Goal: Task Accomplishment & Management: Manage account settings

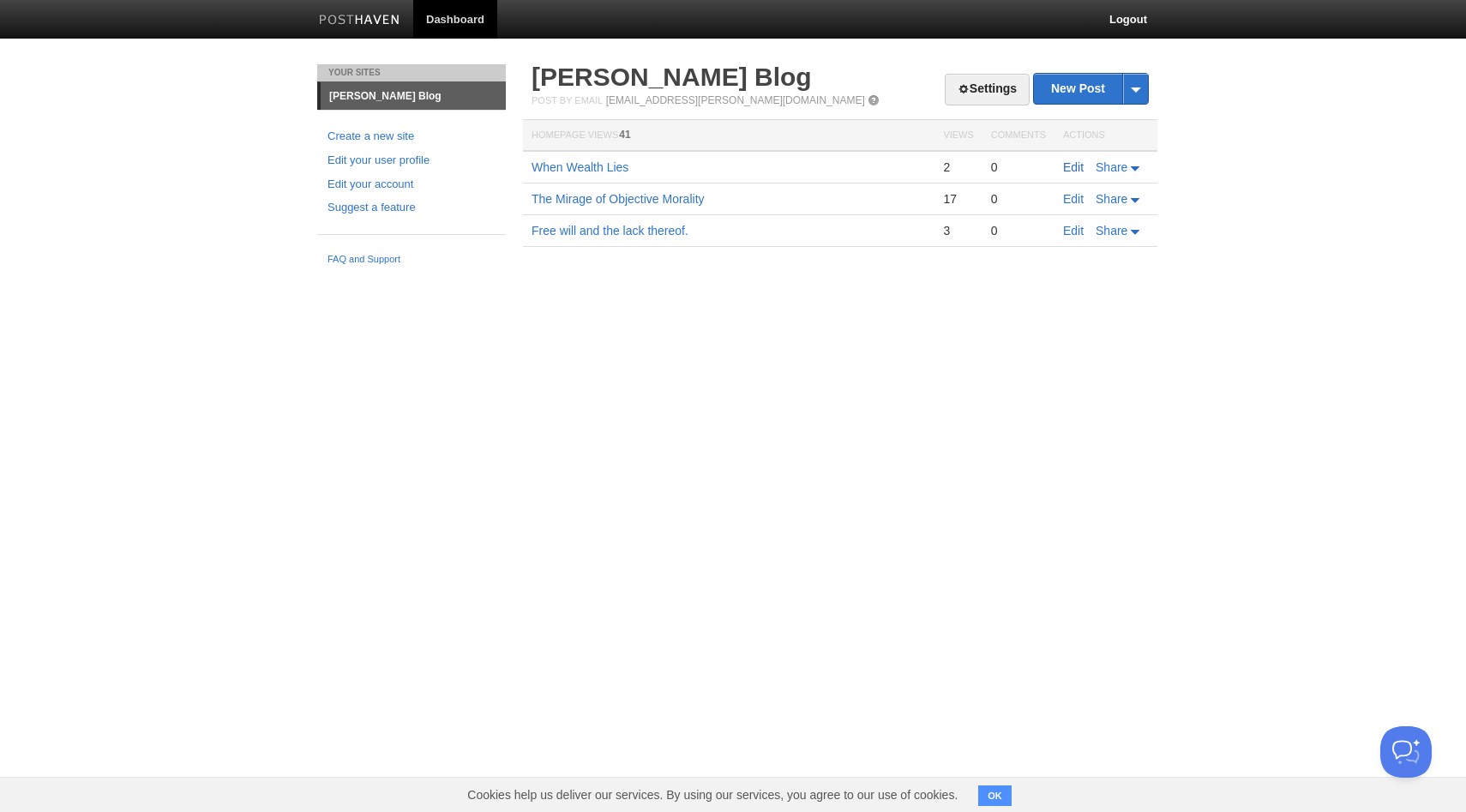
click at [1067, 170] on link "Edit" at bounding box center [1073, 167] width 20 height 14
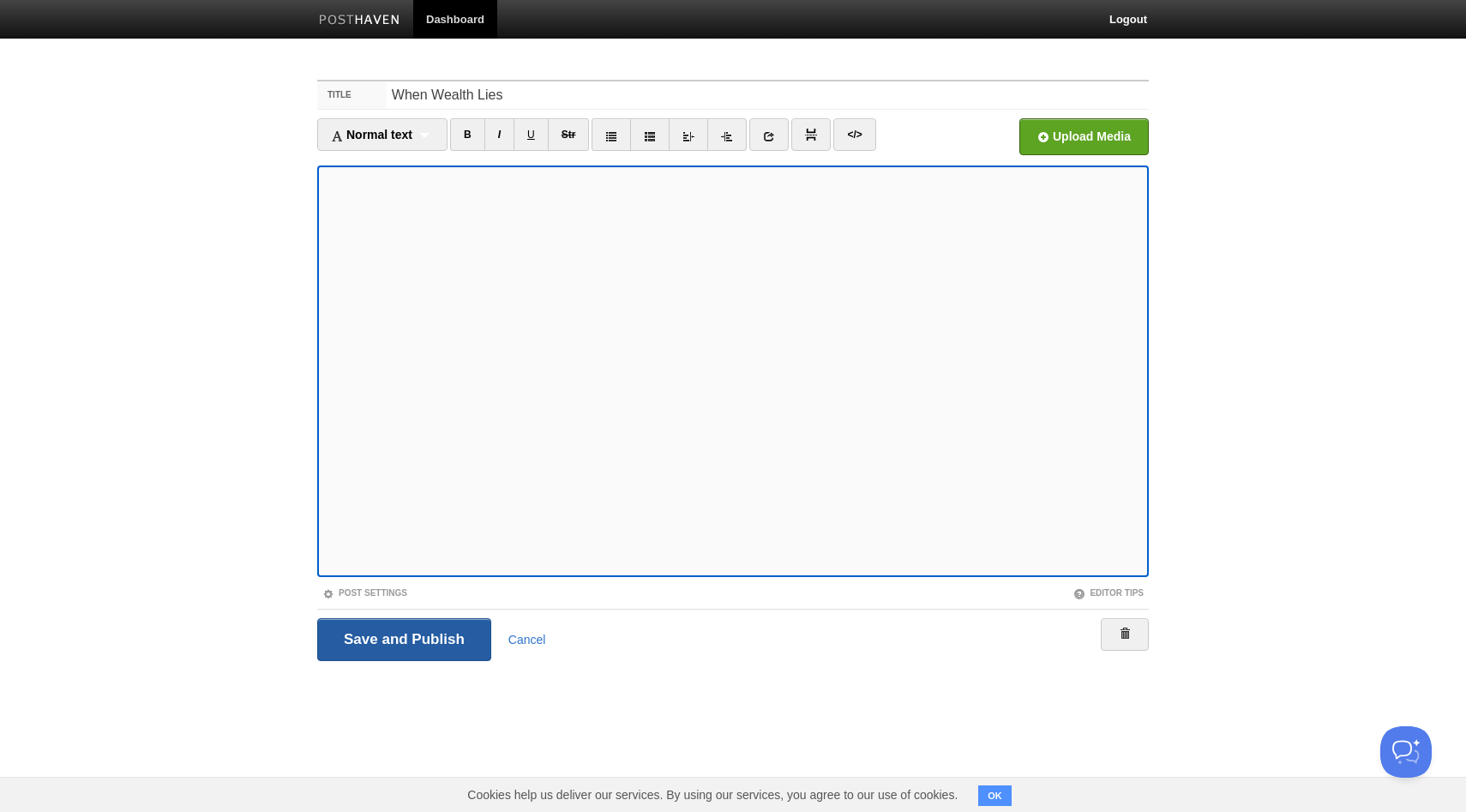
click at [376, 634] on input "Save and Publish" at bounding box center [403, 639] width 174 height 43
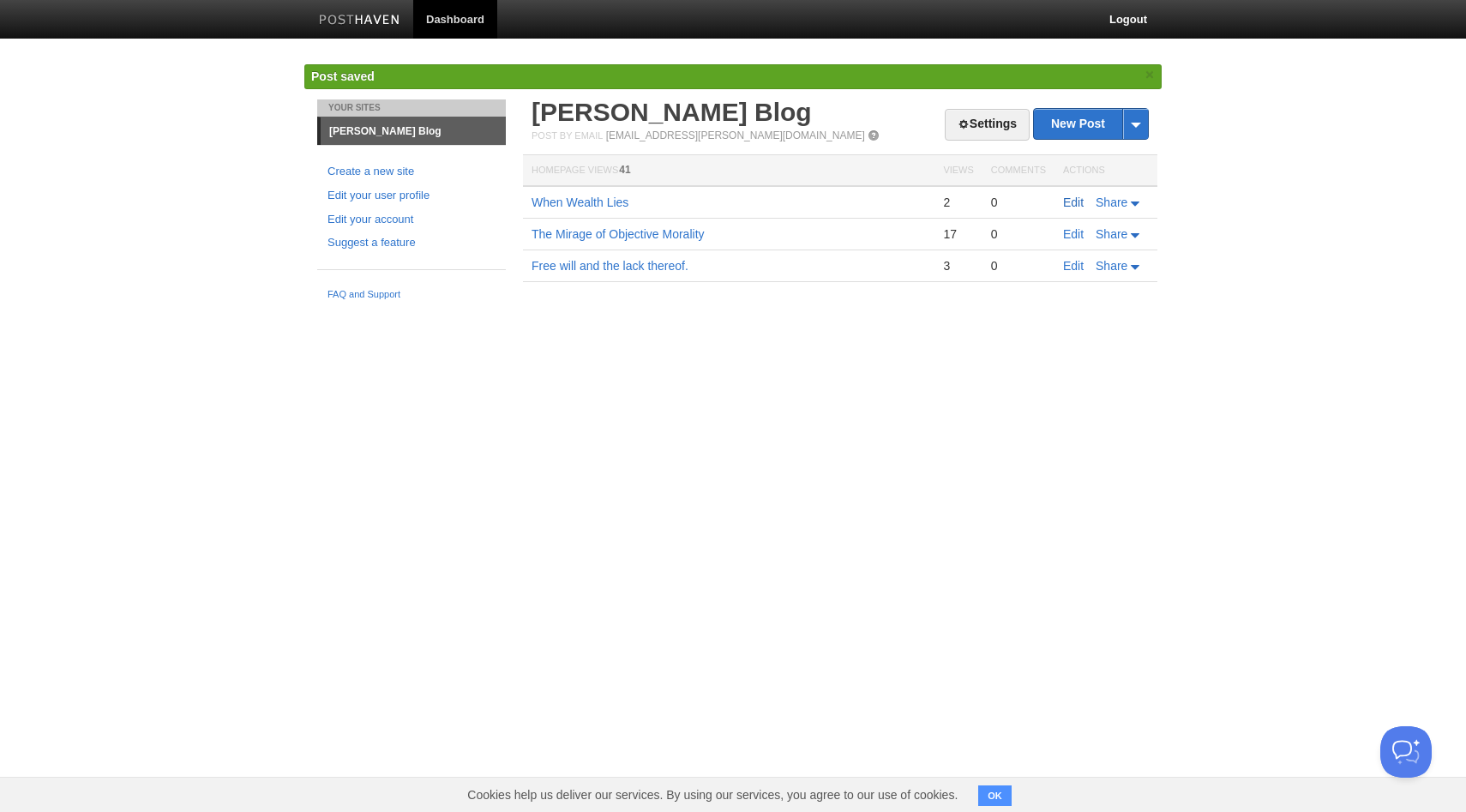
click at [1074, 201] on link "Edit" at bounding box center [1073, 202] width 20 height 14
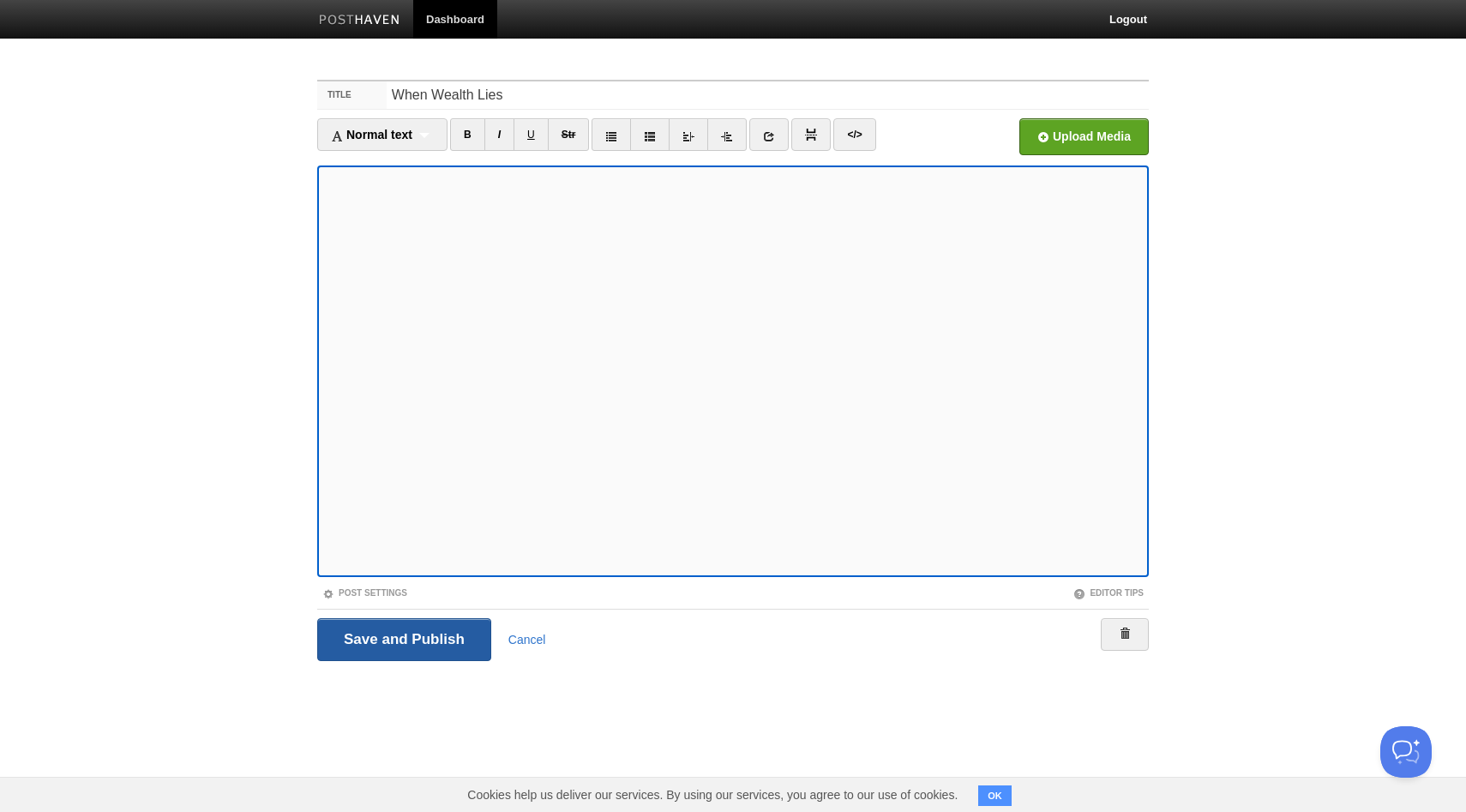
click at [413, 641] on input "Save and Publish" at bounding box center [403, 639] width 174 height 43
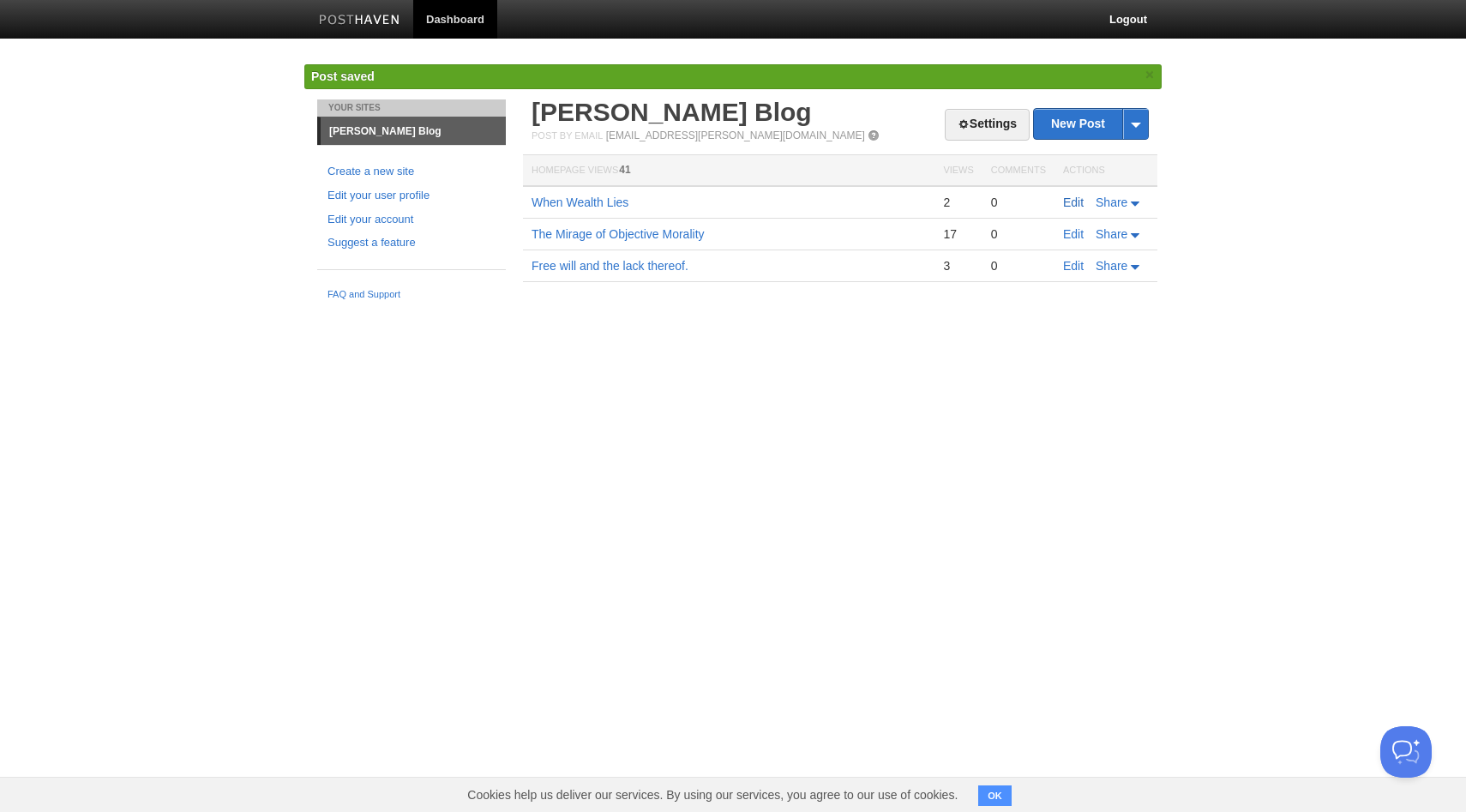
click at [1078, 201] on link "Edit" at bounding box center [1073, 202] width 20 height 14
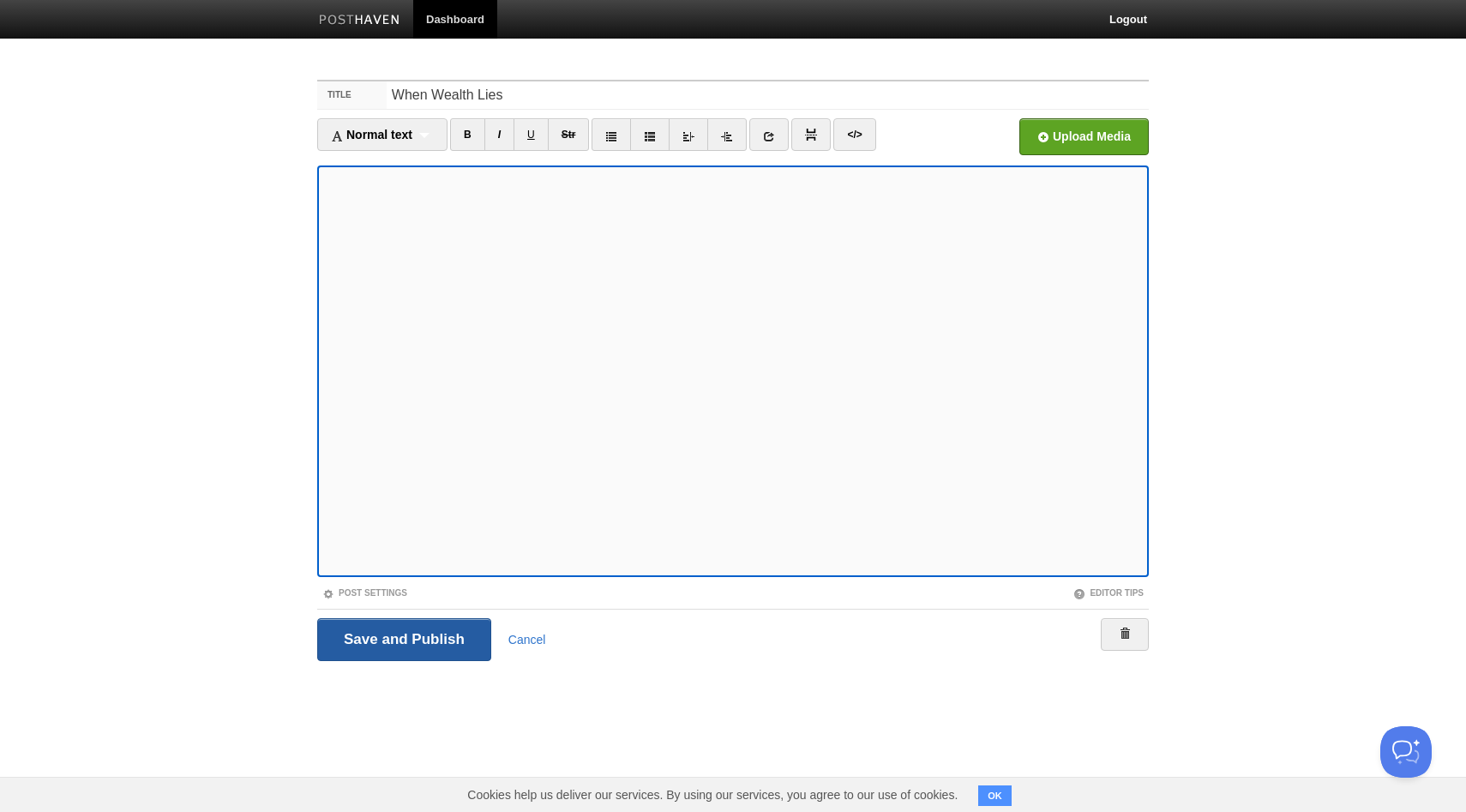
click at [445, 632] on input "Save and Publish" at bounding box center [403, 639] width 174 height 43
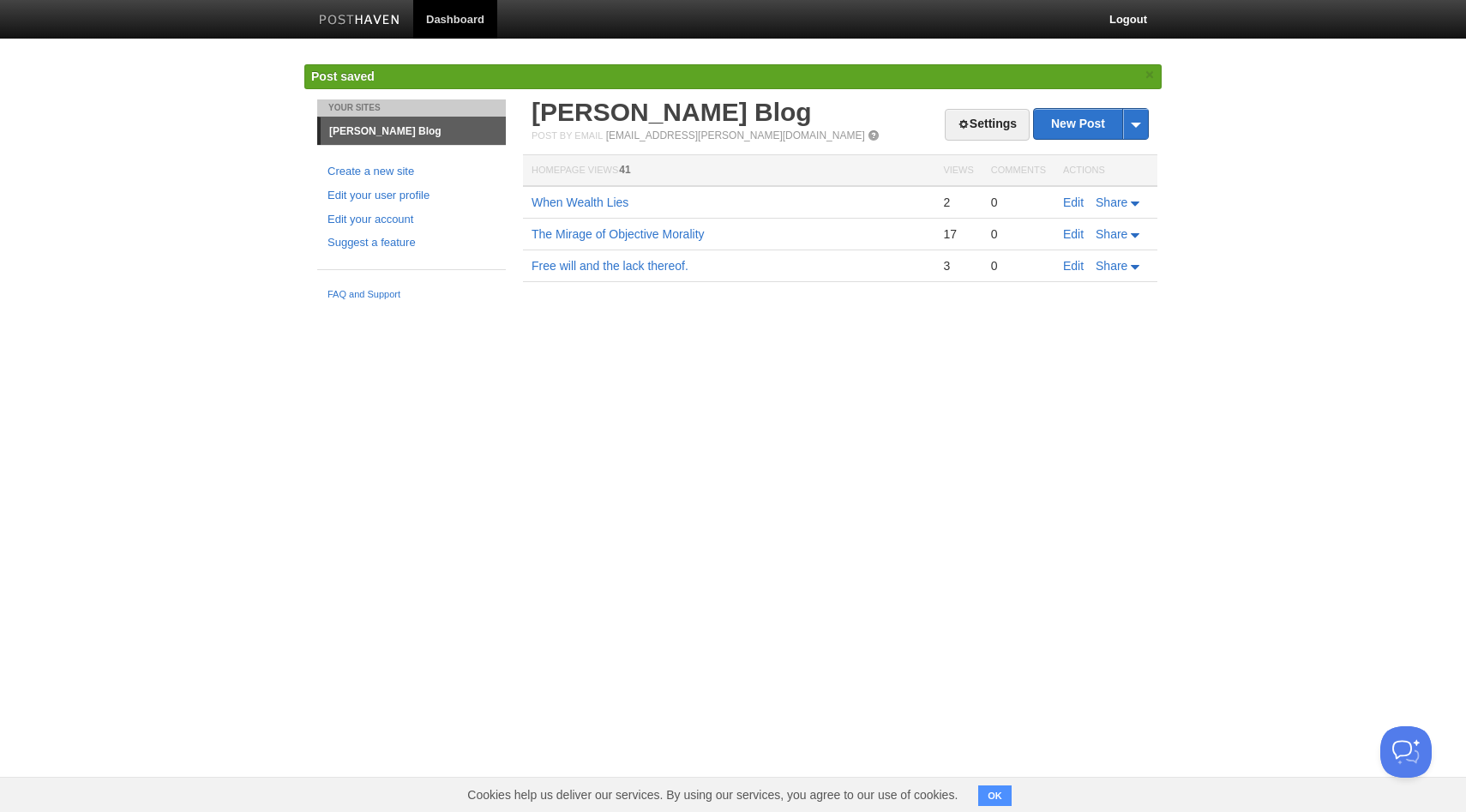
click at [1061, 204] on td "Edit Share" at bounding box center [1106, 202] width 103 height 33
click at [1067, 203] on link "Edit" at bounding box center [1073, 202] width 20 height 14
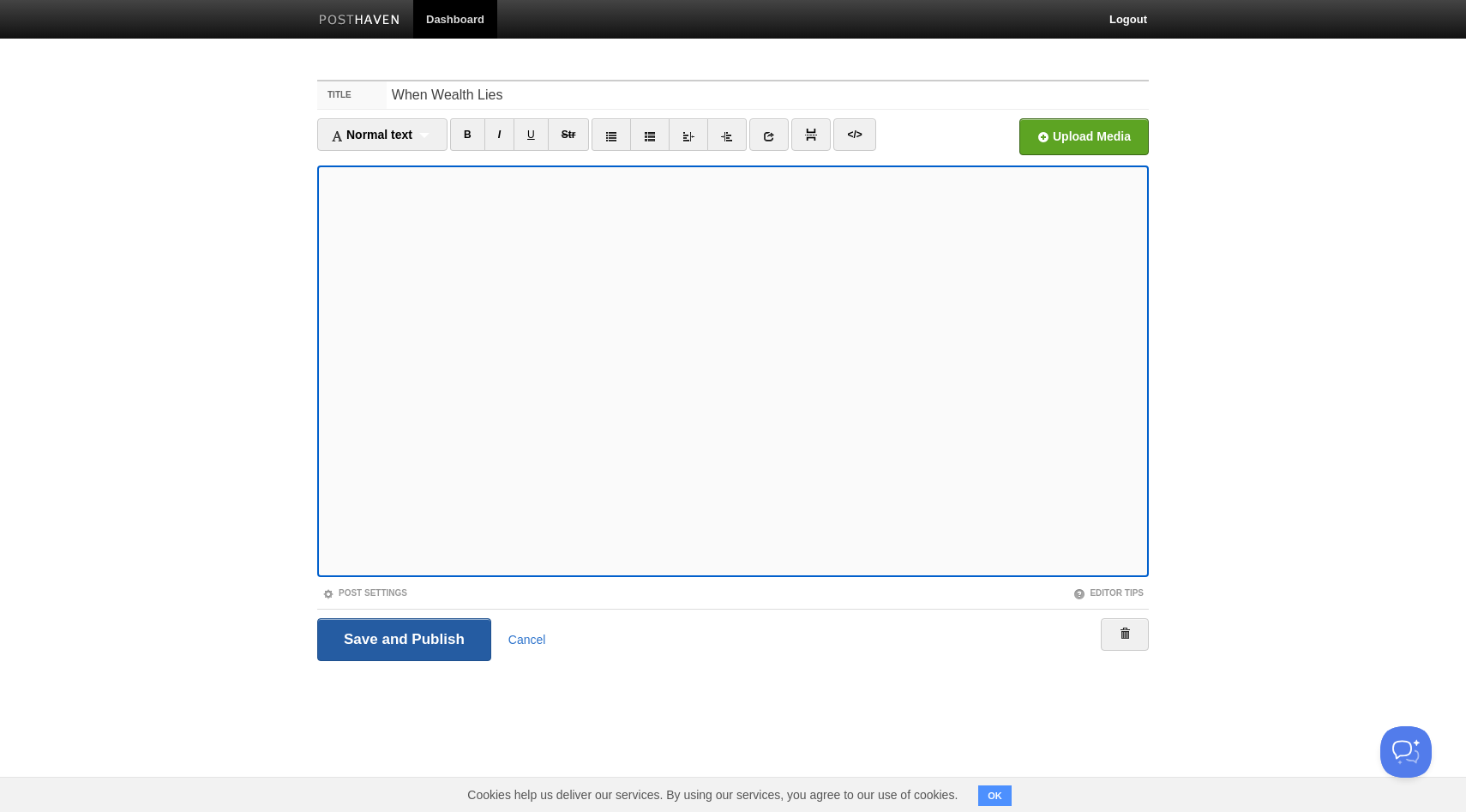
click at [408, 637] on input "Save and Publish" at bounding box center [403, 639] width 174 height 43
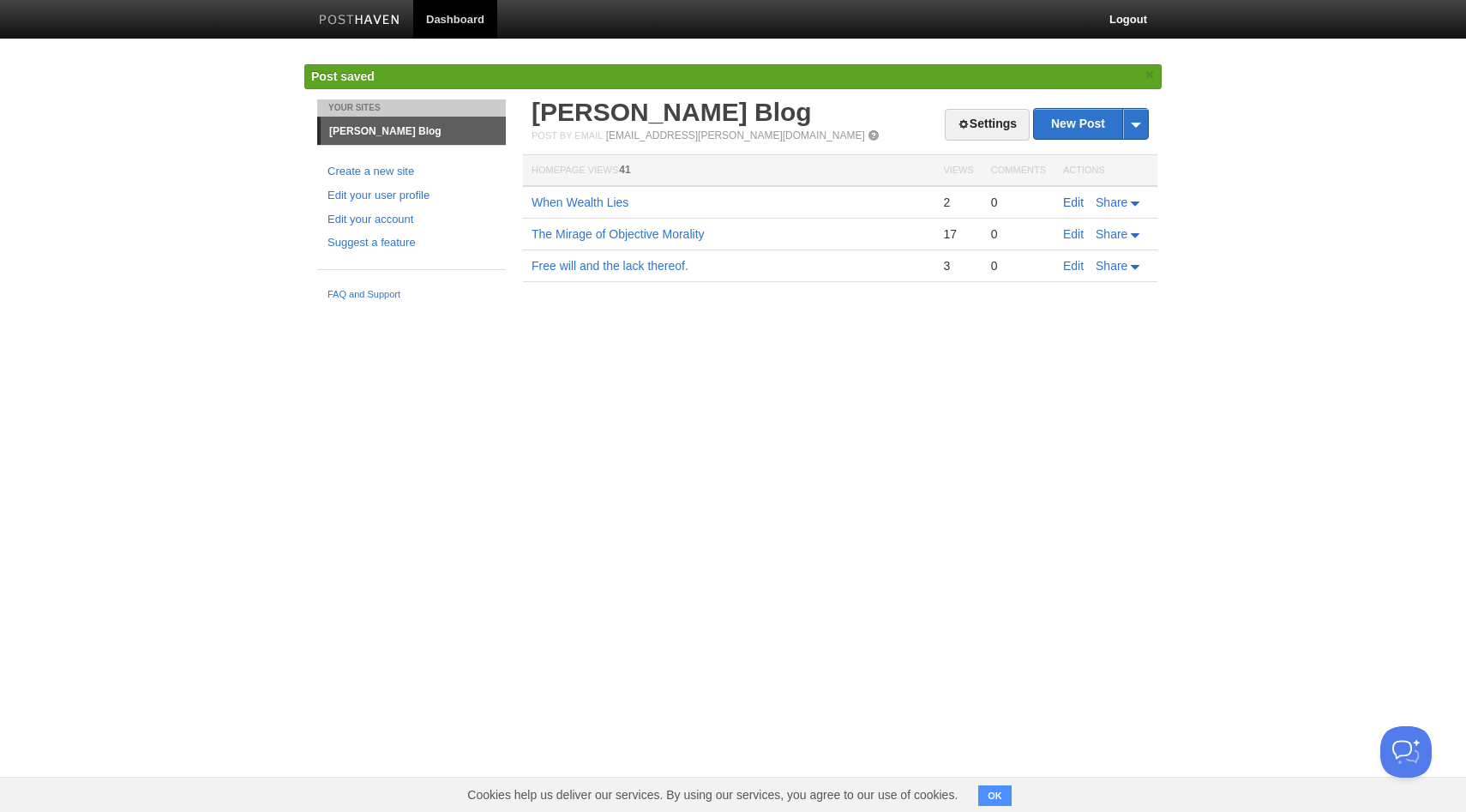
click at [1080, 204] on link "Edit" at bounding box center [1073, 202] width 20 height 14
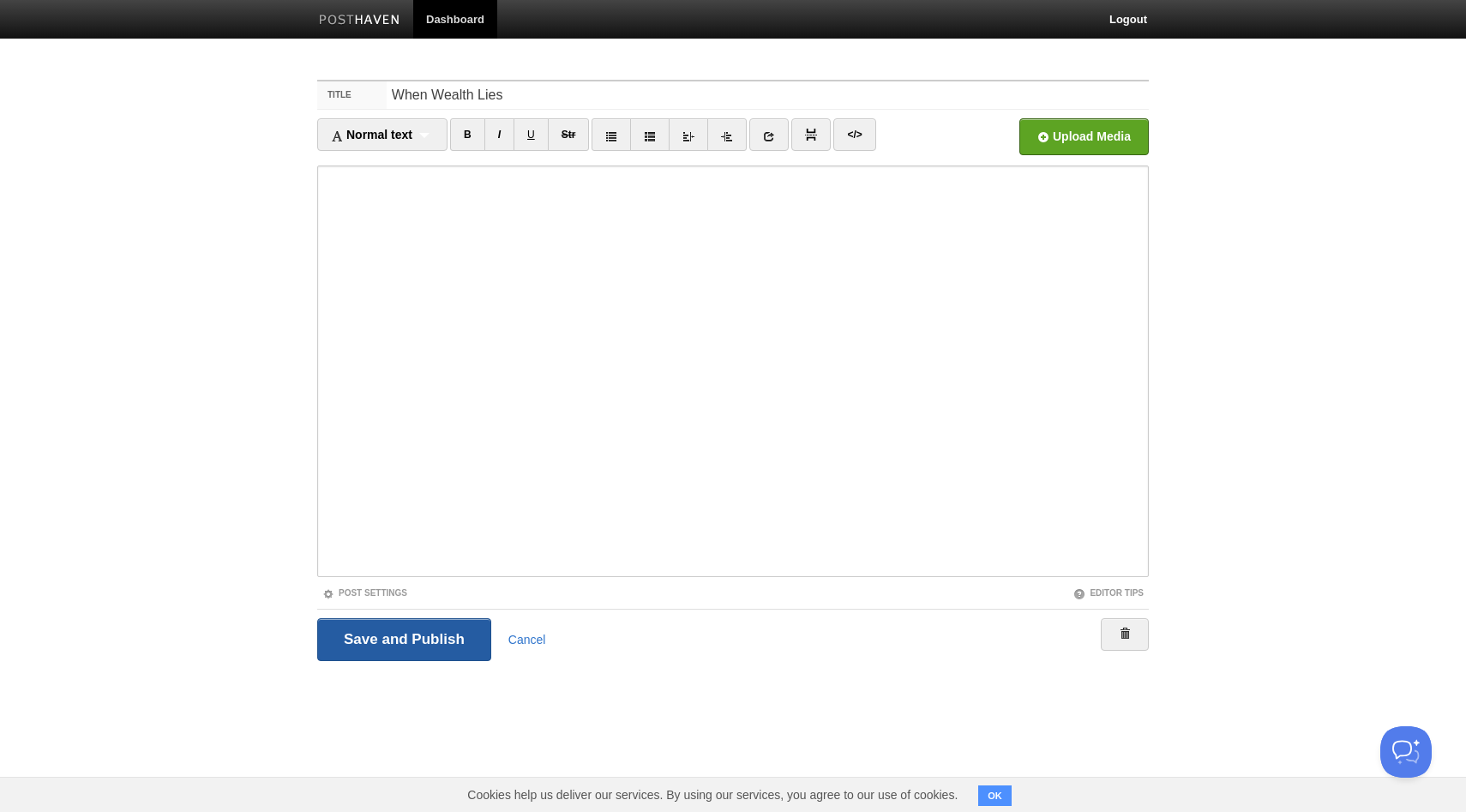
click at [451, 635] on input "Save and Publish" at bounding box center [403, 639] width 174 height 43
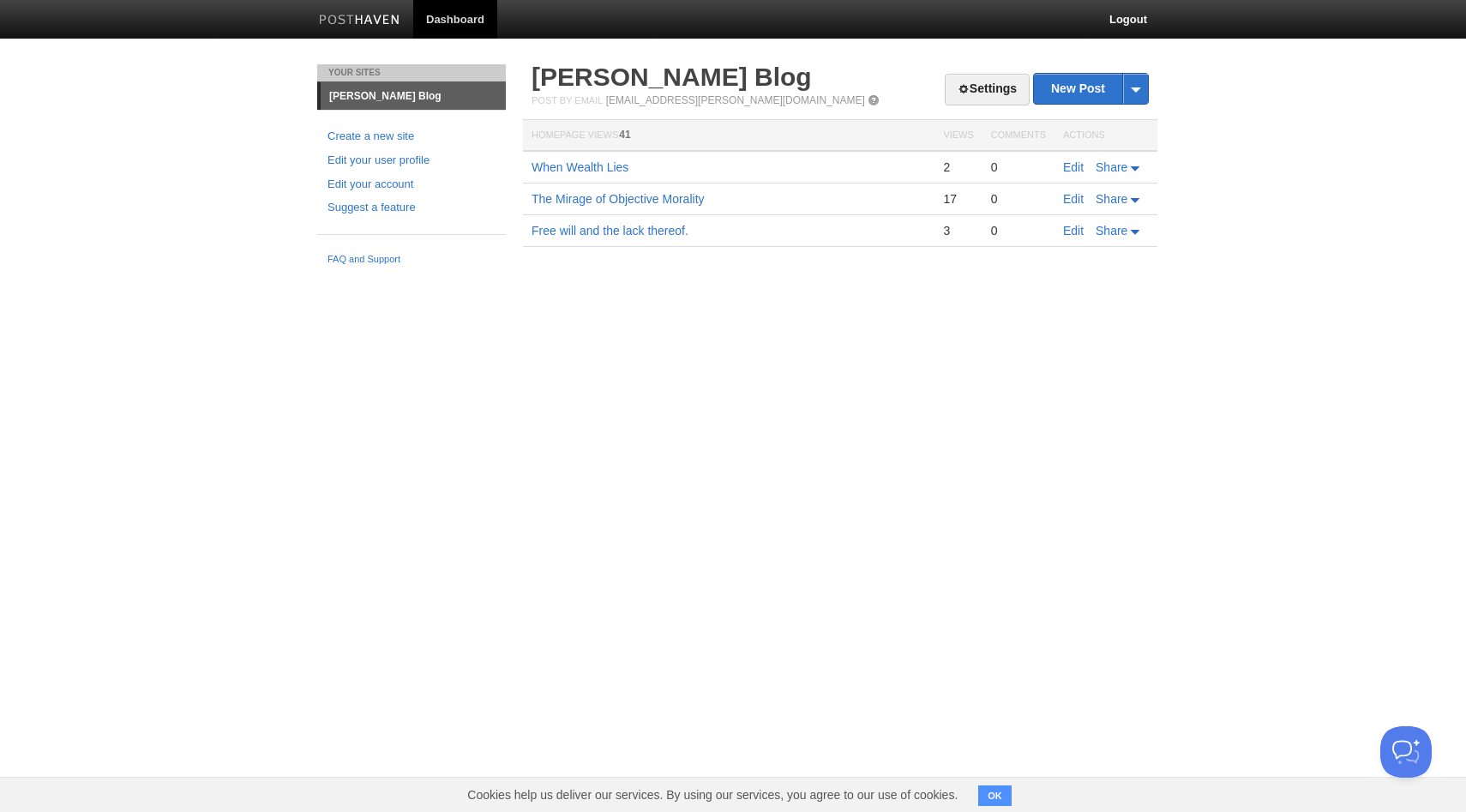
click at [1021, 297] on html "Dashboard Logout Post saved × Post saved × Post saved × Post saved × Post saved…" at bounding box center [733, 149] width 1466 height 297
